Goal: Navigation & Orientation: Find specific page/section

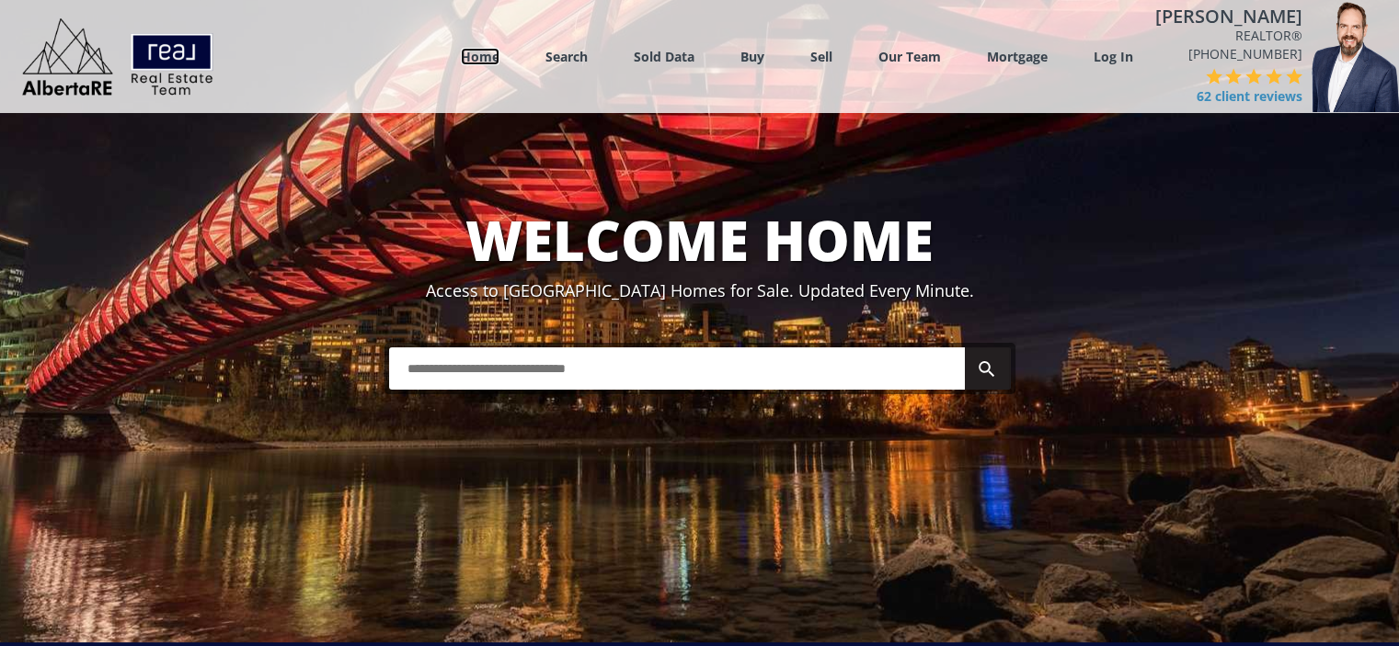
click at [499, 58] on link "Home" at bounding box center [480, 56] width 39 height 17
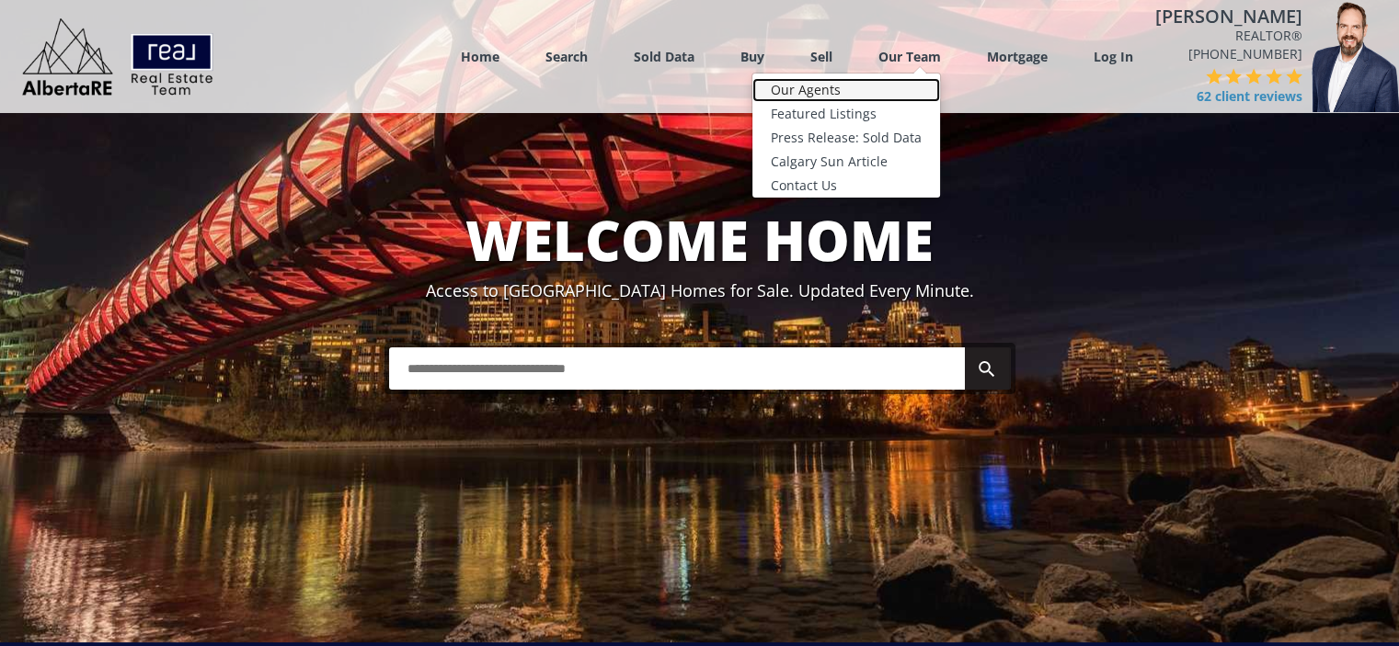
click at [867, 91] on link "Our Agents" at bounding box center [846, 90] width 188 height 24
